Goal: Task Accomplishment & Management: Complete application form

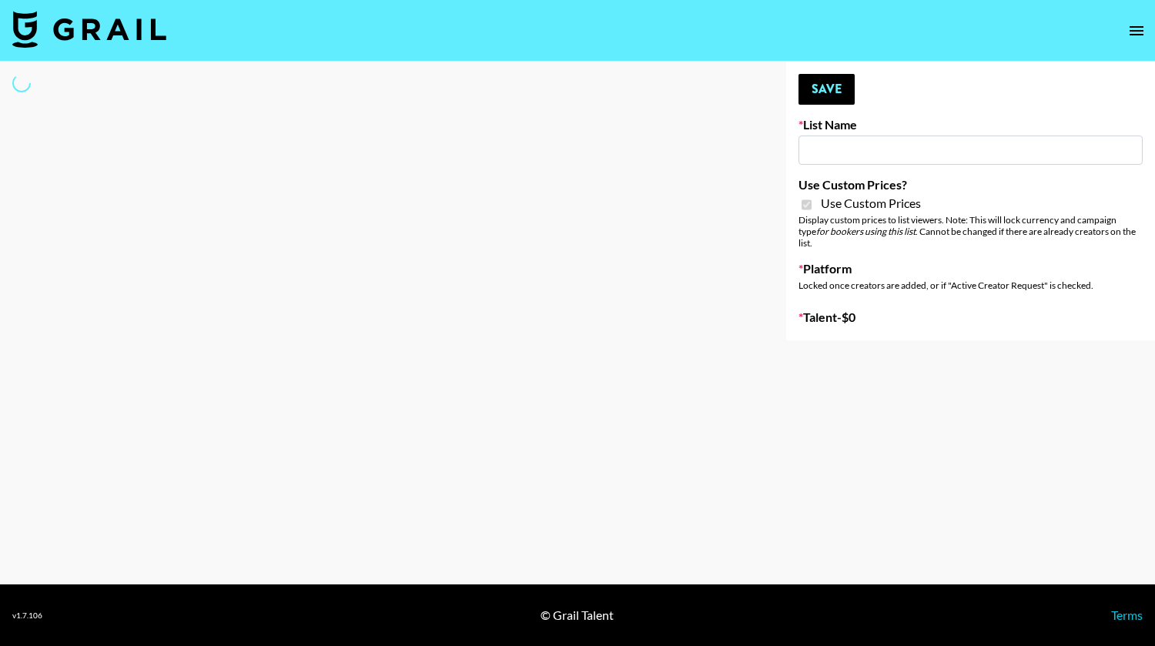
type input "Halovida ([DATE])"
checkbox input "true"
select select "Brand"
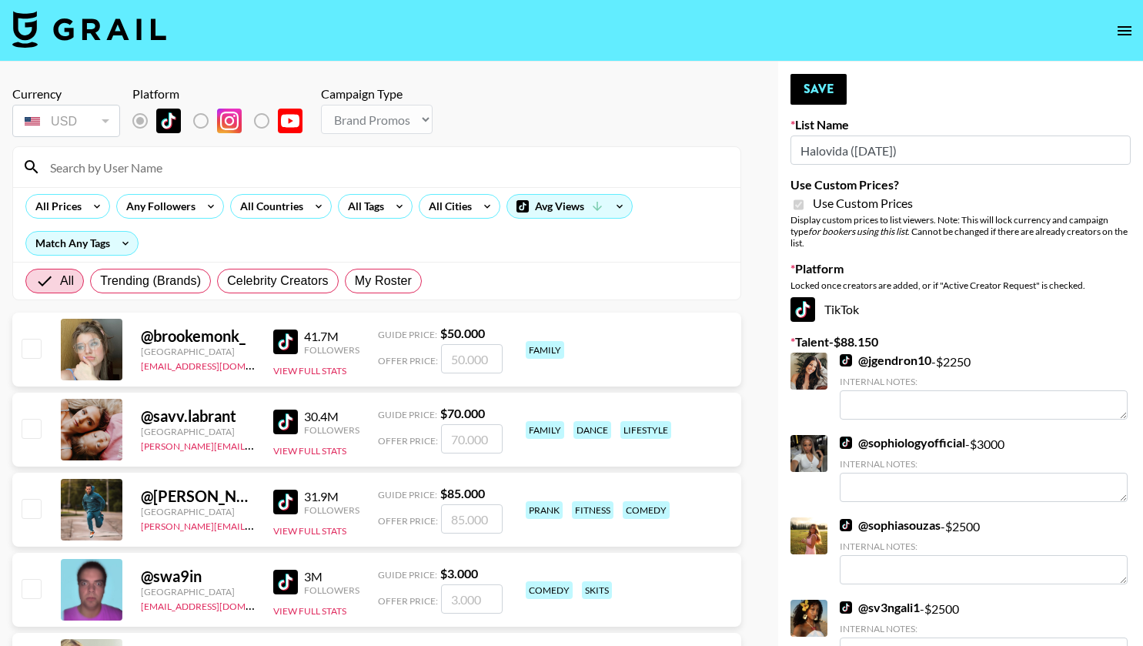
click at [366, 169] on input at bounding box center [386, 167] width 691 height 25
type input "sagethomass"
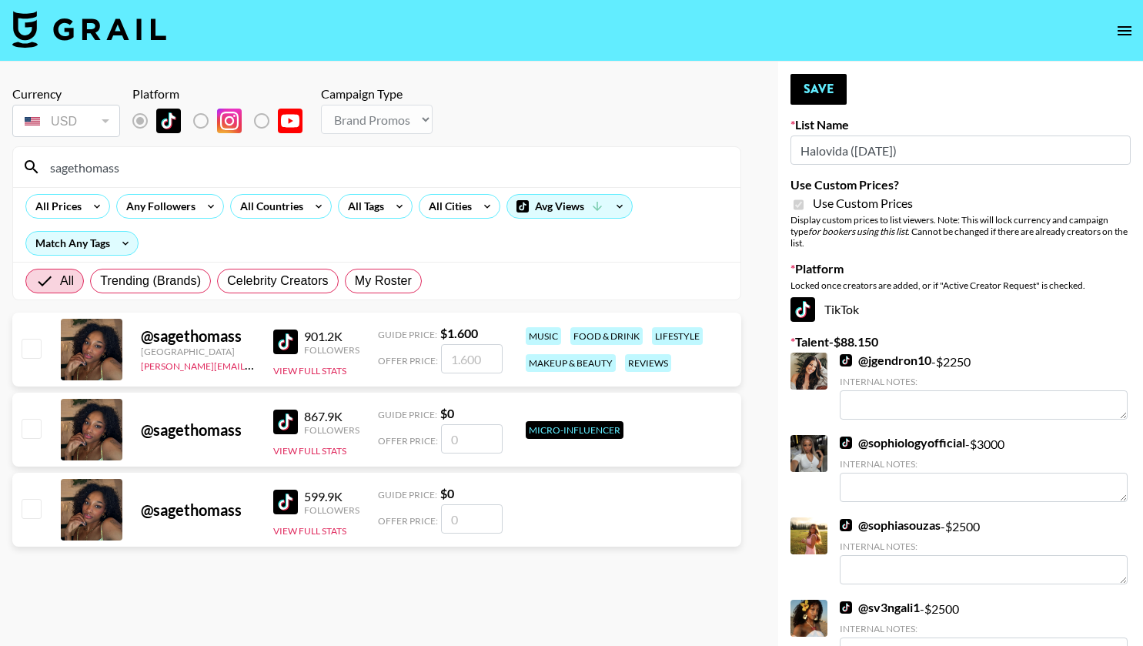
click at [31, 346] on input "checkbox" at bounding box center [31, 348] width 18 height 18
checkbox input "true"
click at [488, 358] on input "1600" at bounding box center [472, 358] width 62 height 29
type input "1"
checkbox input "false"
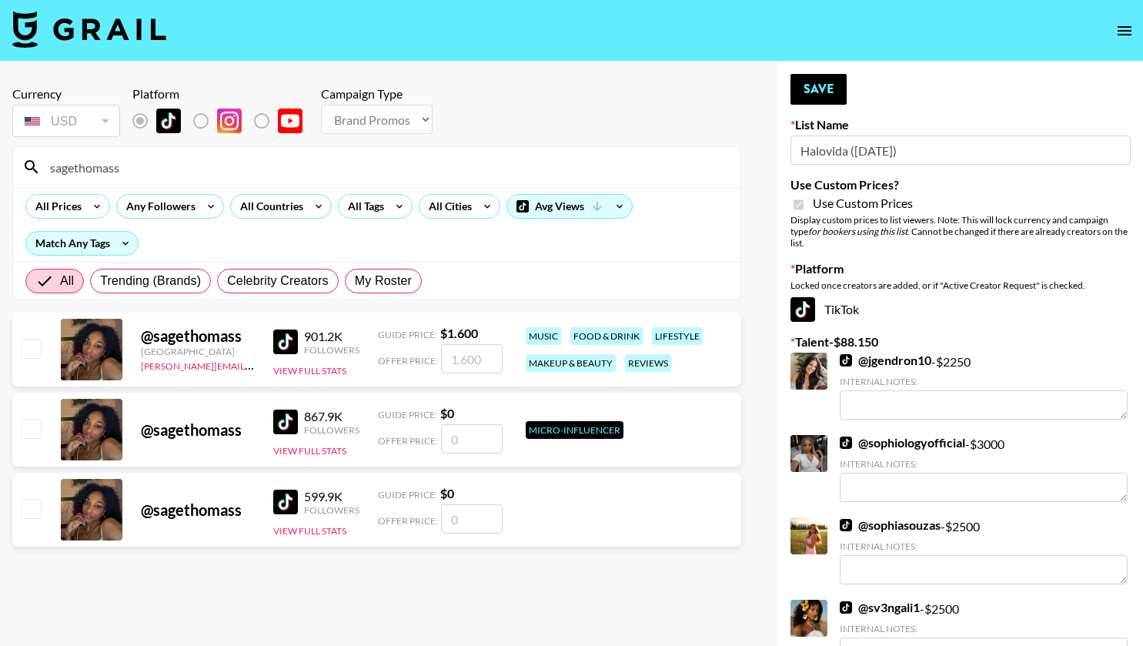
type input "2"
checkbox input "true"
type input "2300"
click at [827, 94] on button "Save" at bounding box center [819, 89] width 56 height 31
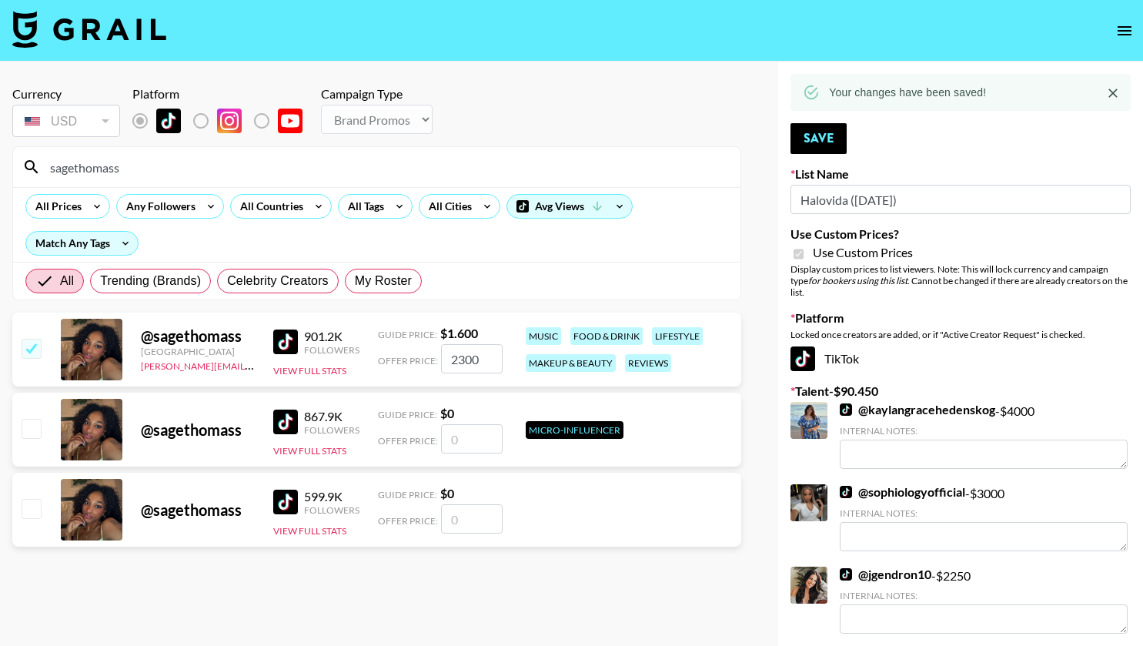
click at [576, 176] on input "sagethomass" at bounding box center [386, 167] width 691 height 25
drag, startPoint x: 571, startPoint y: 172, endPoint x: 32, endPoint y: 155, distance: 539.9
click at [32, 155] on div "sagethomass" at bounding box center [376, 167] width 727 height 40
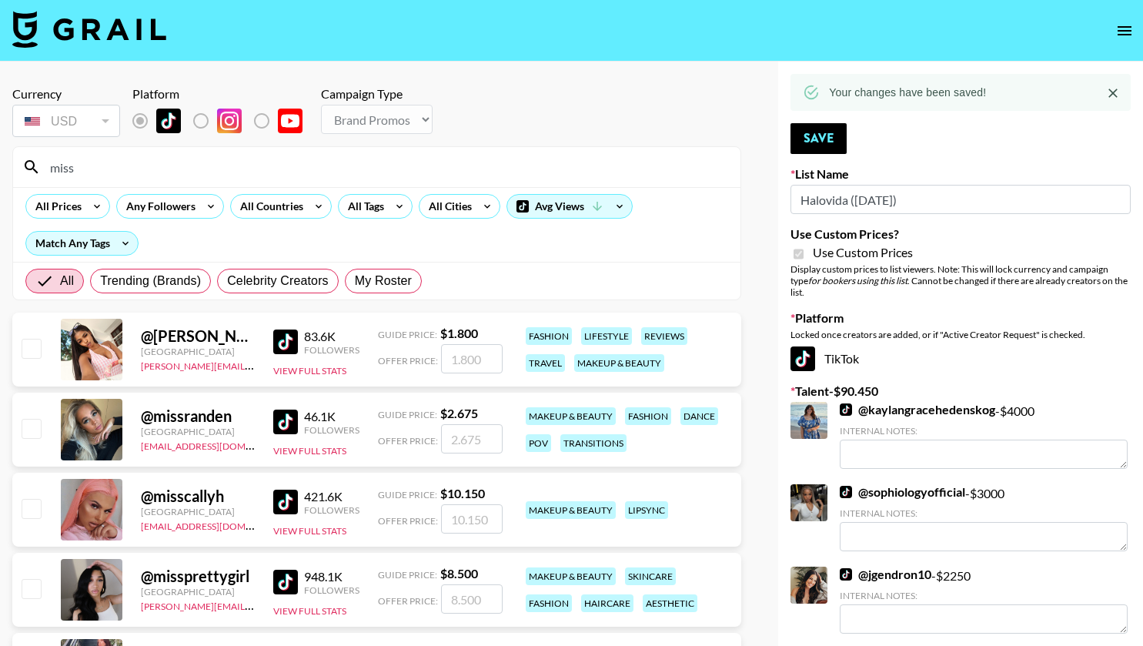
type input "miss"
click at [42, 356] on div at bounding box center [30, 349] width 24 height 26
click at [26, 345] on input "checkbox" at bounding box center [31, 348] width 18 height 18
checkbox input "true"
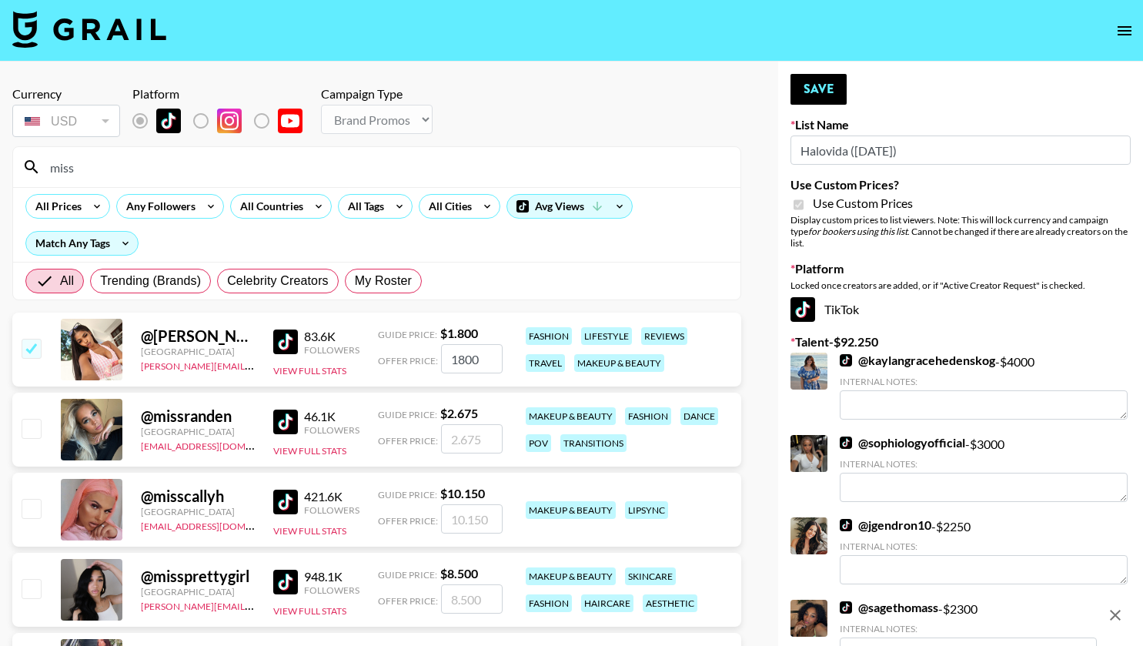
click at [483, 362] on input "1800" at bounding box center [472, 358] width 62 height 29
type input "1500"
click at [832, 85] on button "Save" at bounding box center [819, 89] width 56 height 31
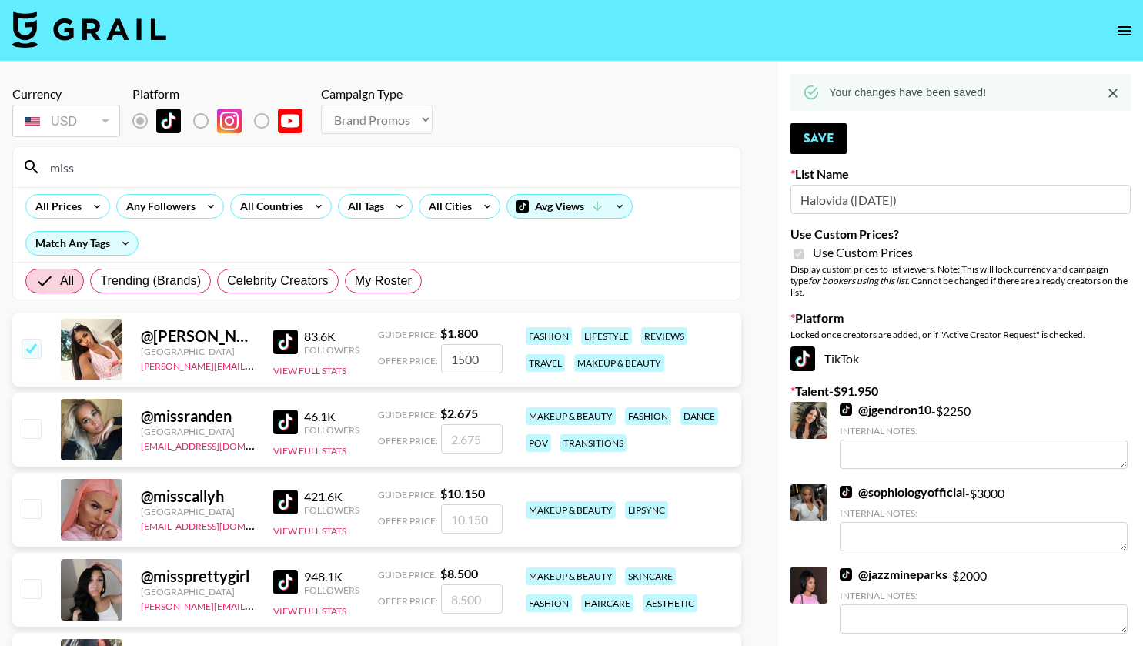
drag, startPoint x: 306, startPoint y: 160, endPoint x: 0, endPoint y: 194, distance: 308.3
type input "u"
type input "ú"
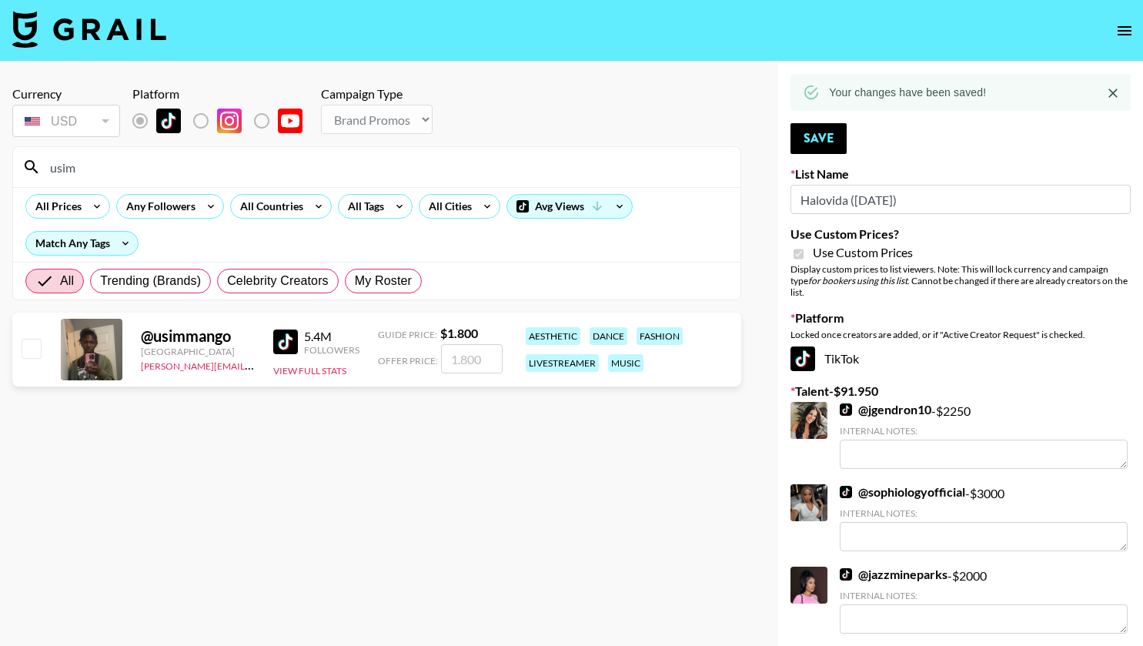
type input "usim"
click at [28, 350] on input "checkbox" at bounding box center [31, 348] width 18 height 18
checkbox input "true"
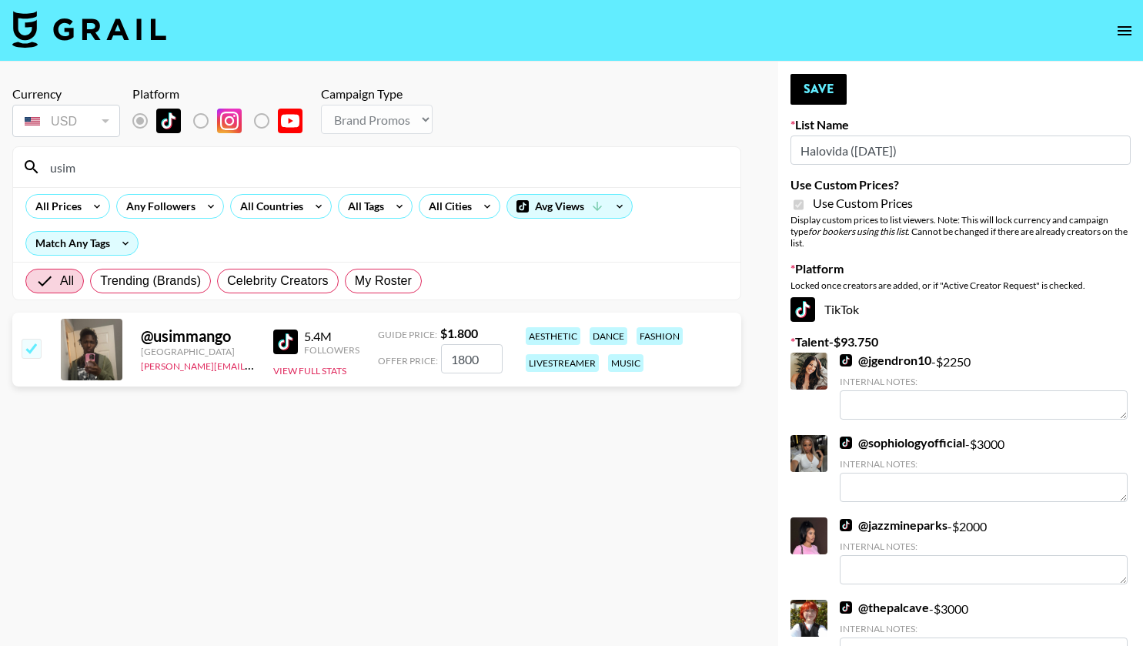
drag, startPoint x: 492, startPoint y: 359, endPoint x: 456, endPoint y: 353, distance: 36.6
click at [456, 353] on input "1800" at bounding box center [472, 358] width 62 height 29
type input "1200"
click at [811, 85] on button "Save" at bounding box center [819, 89] width 56 height 31
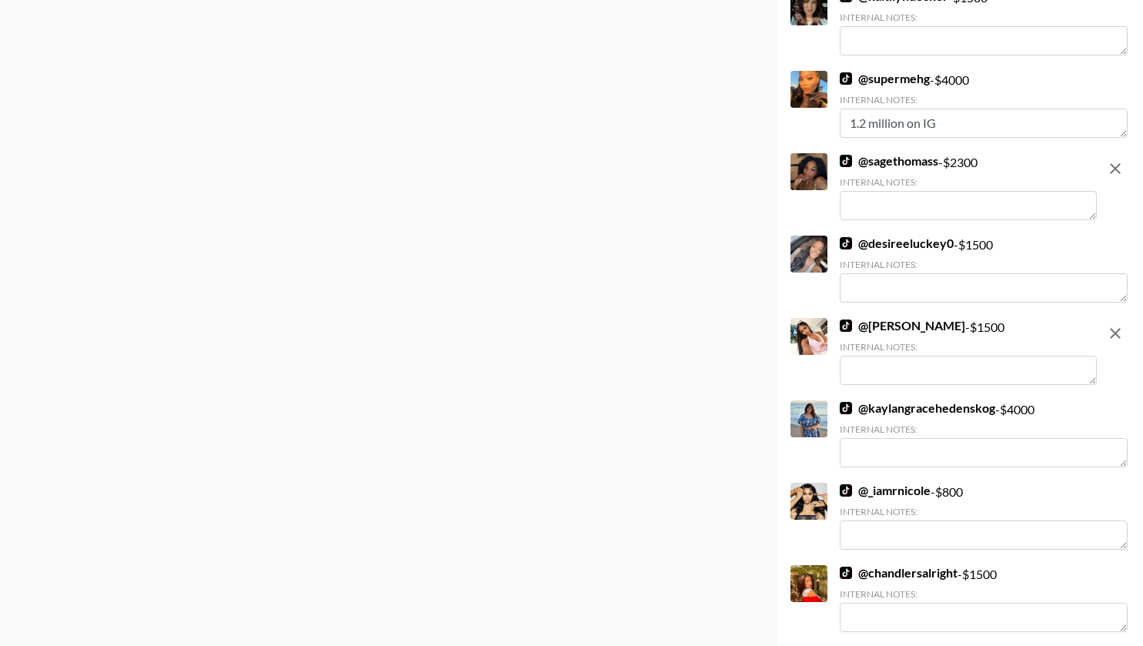
scroll to position [1238, 0]
